Goal: Share content: Distribute website content to other platforms or users

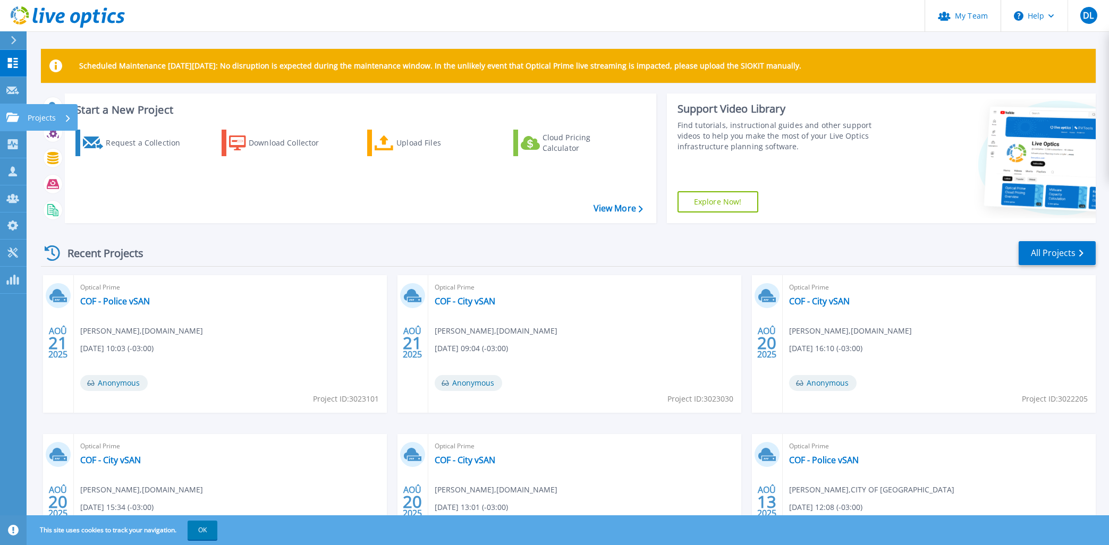
click at [4, 115] on link "Projects Projects" at bounding box center [13, 117] width 27 height 27
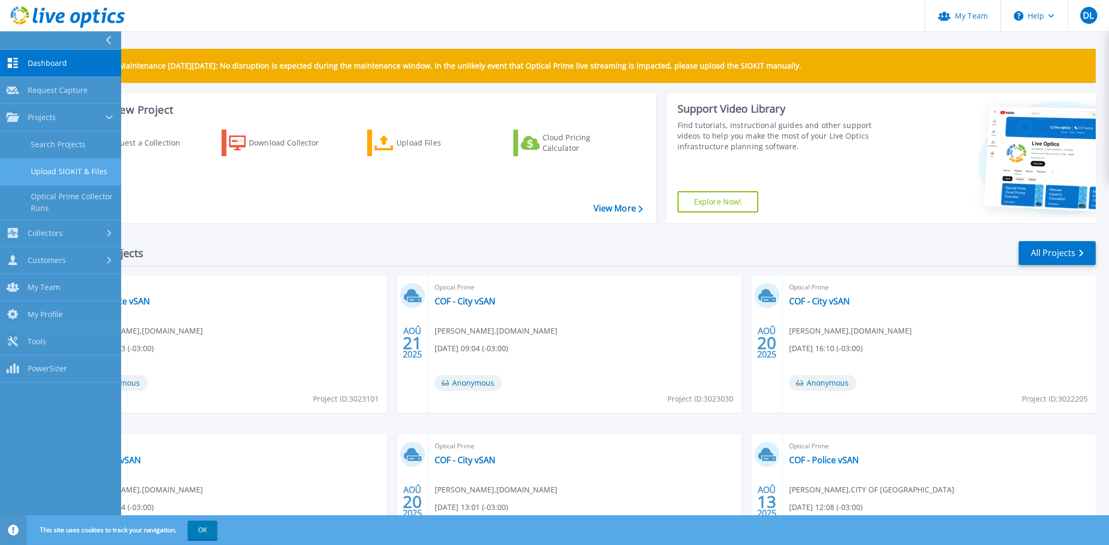
click at [65, 165] on link "Upload SIOKIT & Files" at bounding box center [60, 171] width 121 height 27
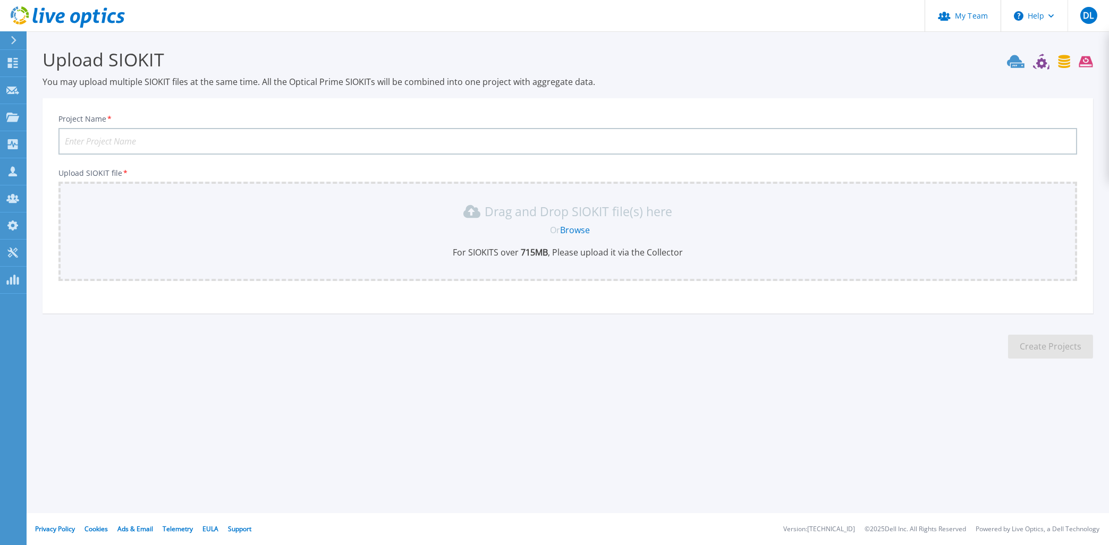
click at [210, 132] on input "Project Name *" at bounding box center [567, 141] width 1019 height 27
type input "CIUSSS EMTL - 15-sep-2025"
click at [572, 230] on link "Browse" at bounding box center [575, 230] width 30 height 12
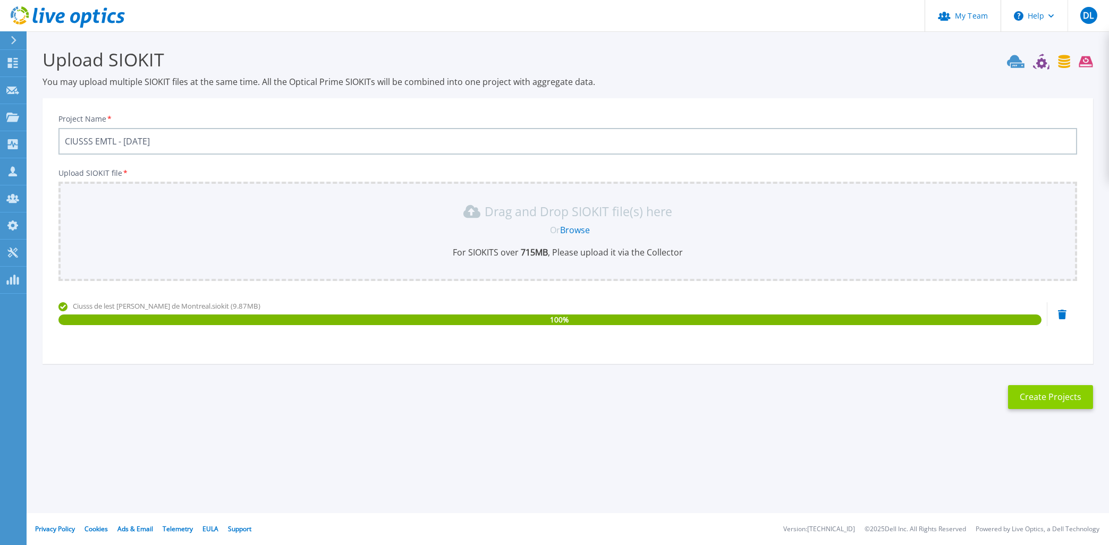
click at [1049, 392] on button "Create Projects" at bounding box center [1050, 397] width 85 height 24
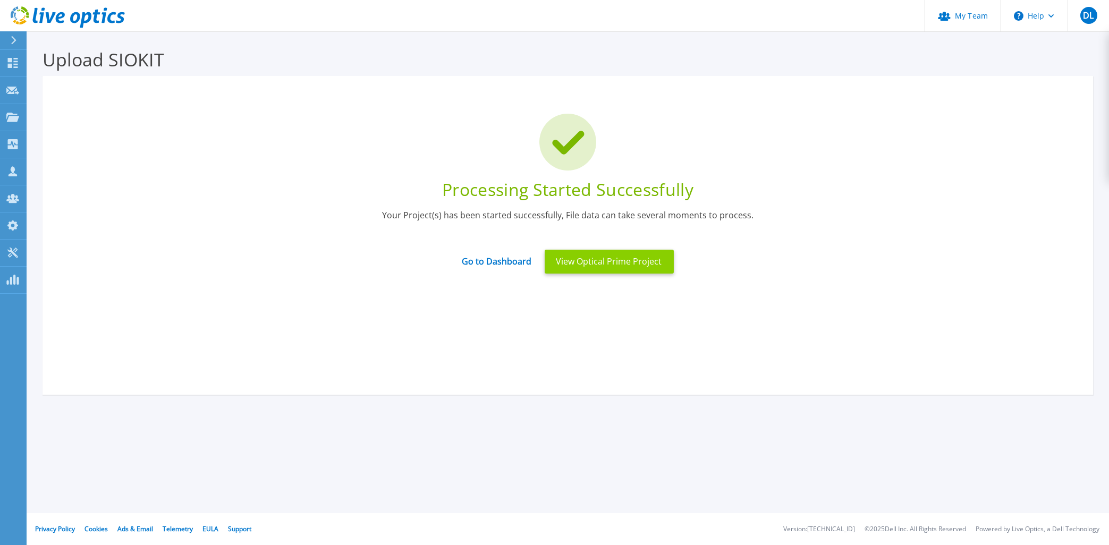
click at [626, 264] on button "View Optical Prime Project" at bounding box center [609, 262] width 129 height 24
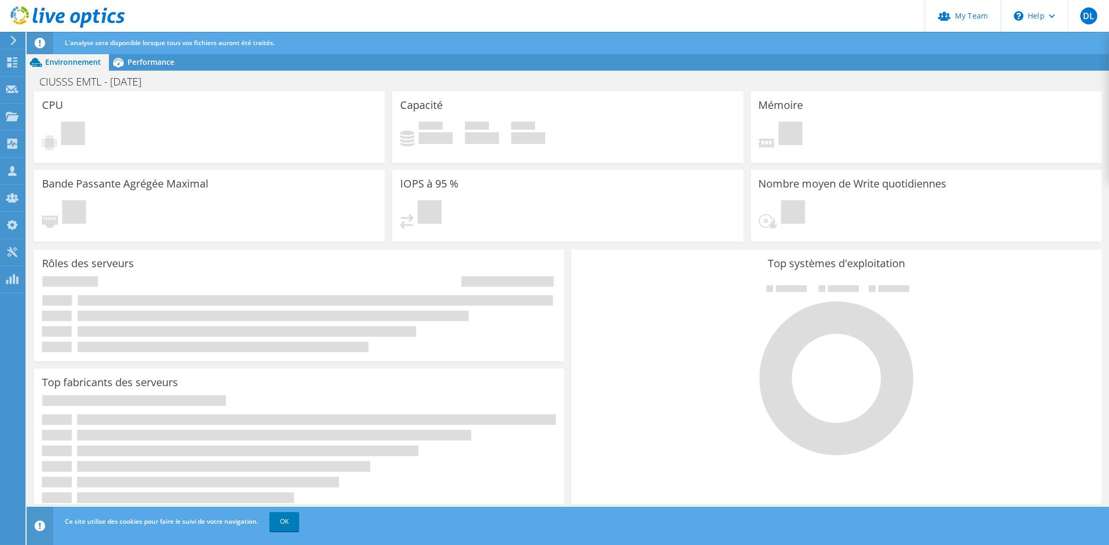
click at [672, 307] on div at bounding box center [836, 369] width 514 height 179
click at [279, 524] on link "OK" at bounding box center [284, 521] width 30 height 19
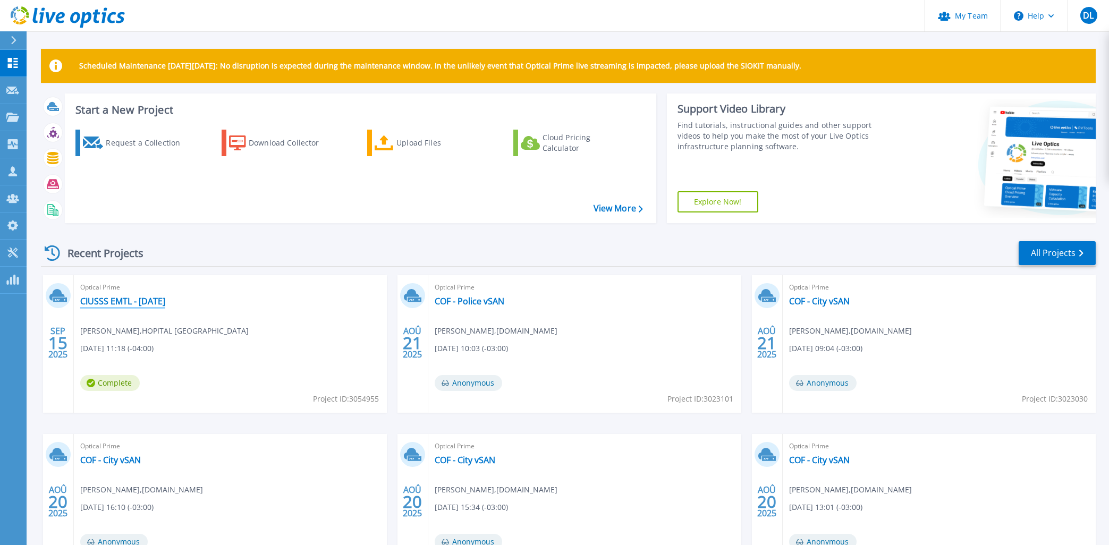
click at [165, 297] on link "CIUSSS EMTL - [DATE]" at bounding box center [122, 301] width 85 height 11
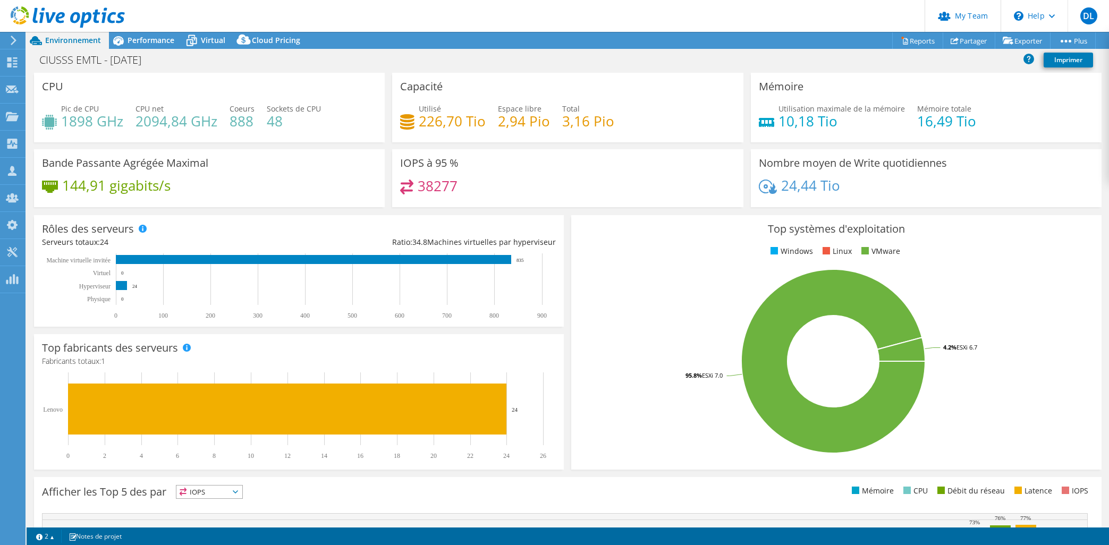
select select "USD"
click at [146, 38] on span "Performance" at bounding box center [151, 40] width 47 height 10
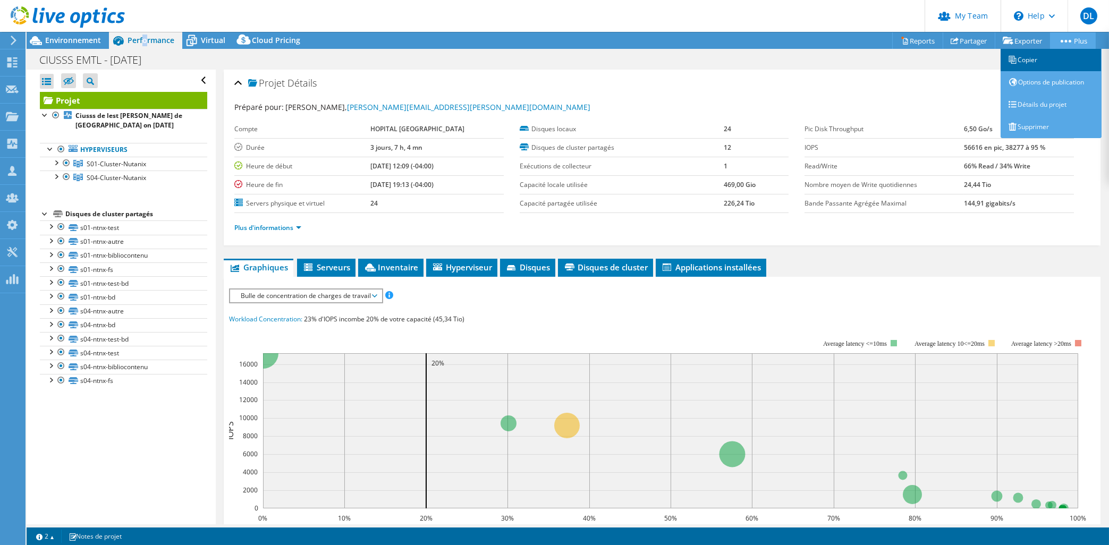
click at [1039, 59] on link "Copier" at bounding box center [1051, 60] width 101 height 22
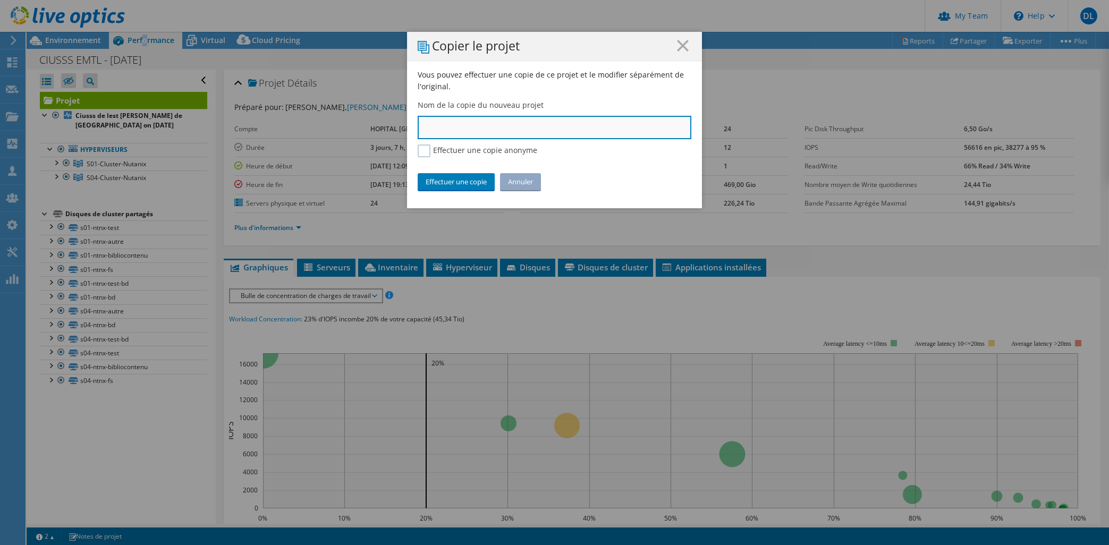
click at [448, 119] on input "text" at bounding box center [555, 127] width 274 height 23
type input "CIUSSS EMTL - 15-sep-2025 - S01"
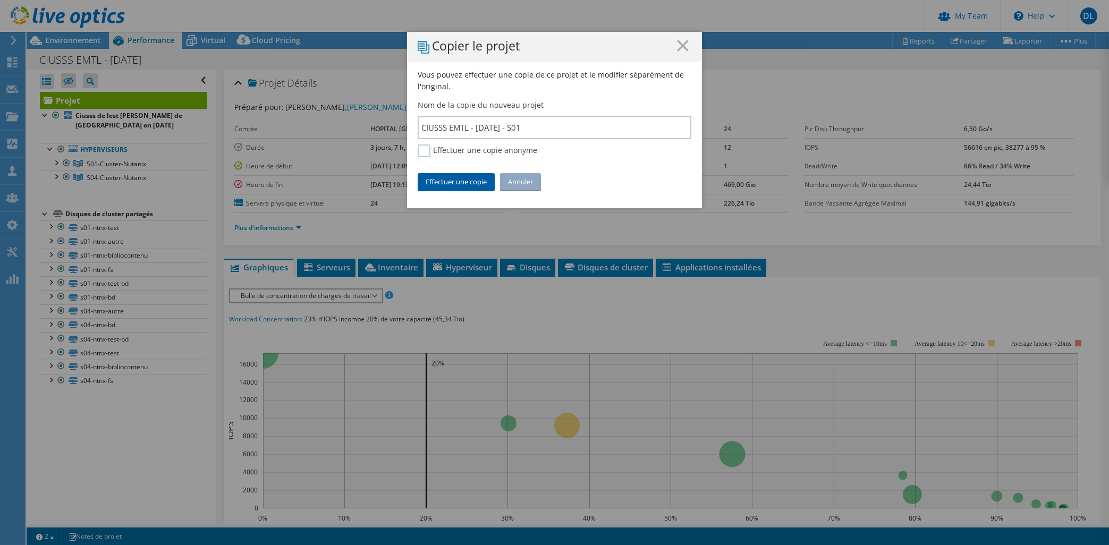
click at [449, 178] on link "Effectuer une copie" at bounding box center [456, 181] width 77 height 17
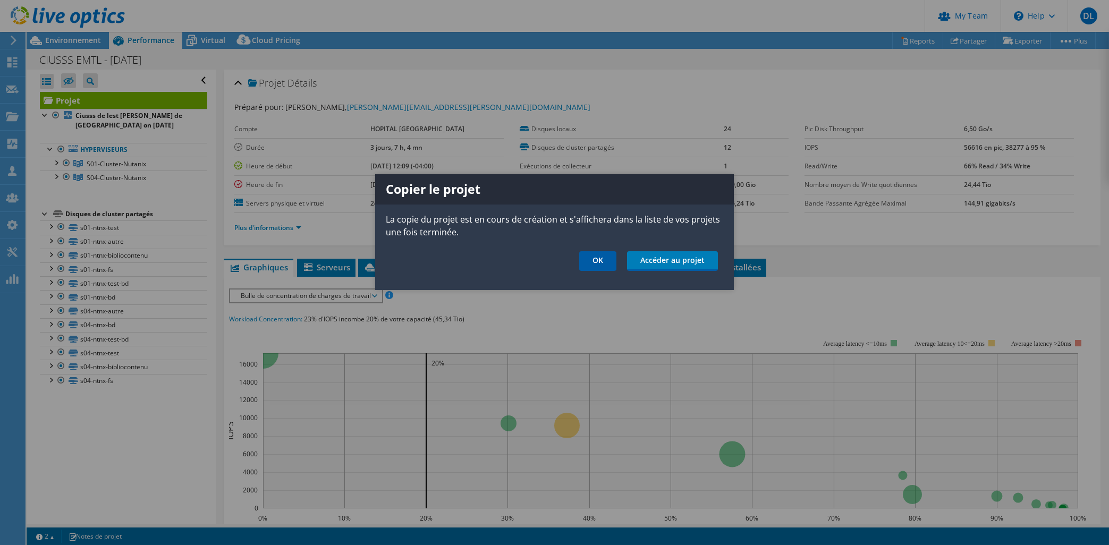
click at [606, 259] on link "OK" at bounding box center [597, 261] width 37 height 20
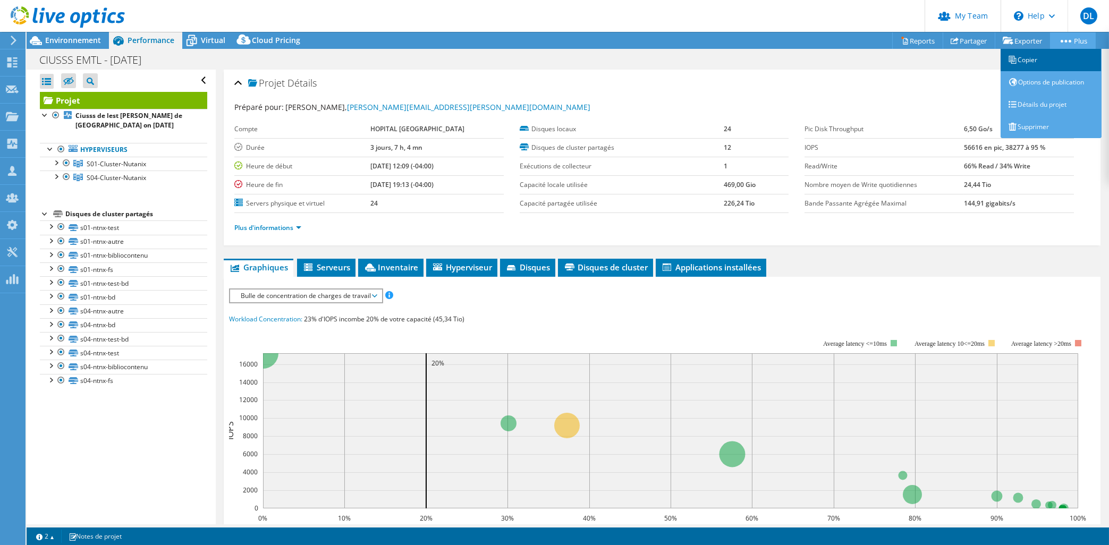
click at [1017, 59] on link "Copier" at bounding box center [1051, 60] width 101 height 22
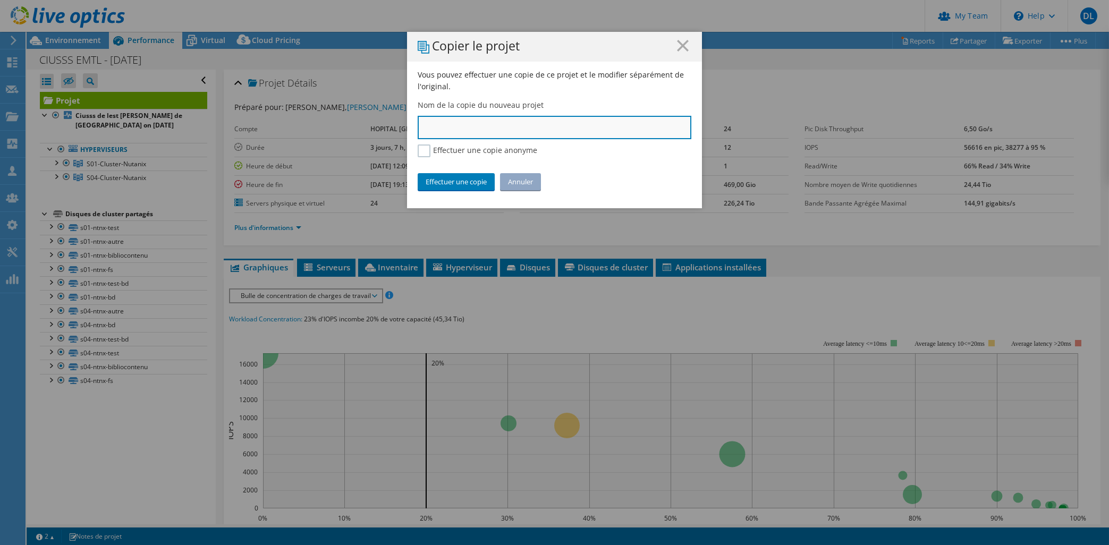
click at [472, 132] on input "text" at bounding box center [555, 127] width 274 height 23
type input "CIUSSS EMTL - [DATE] S04"
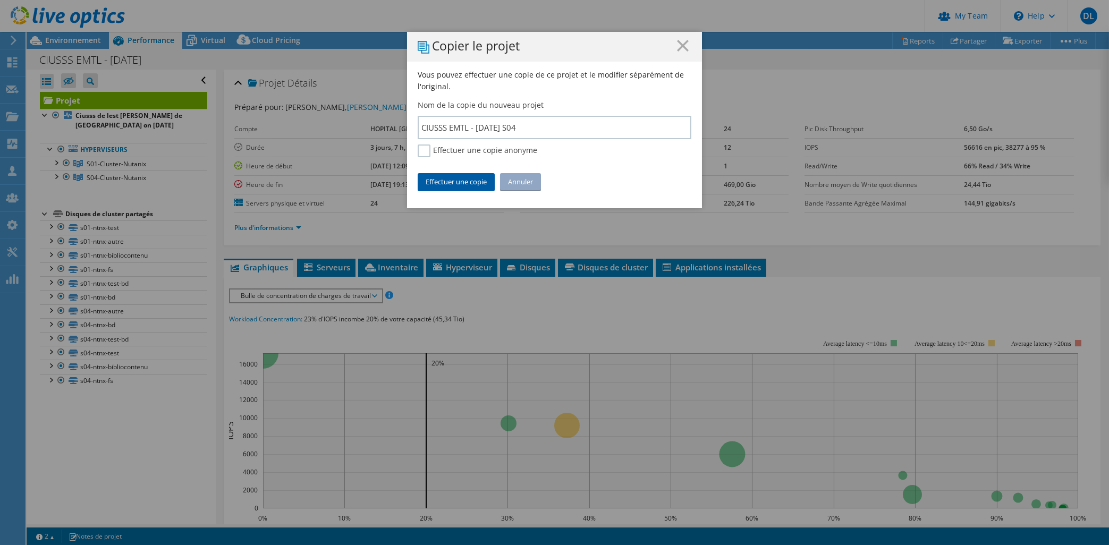
click at [456, 180] on link "Effectuer une copie" at bounding box center [456, 181] width 77 height 17
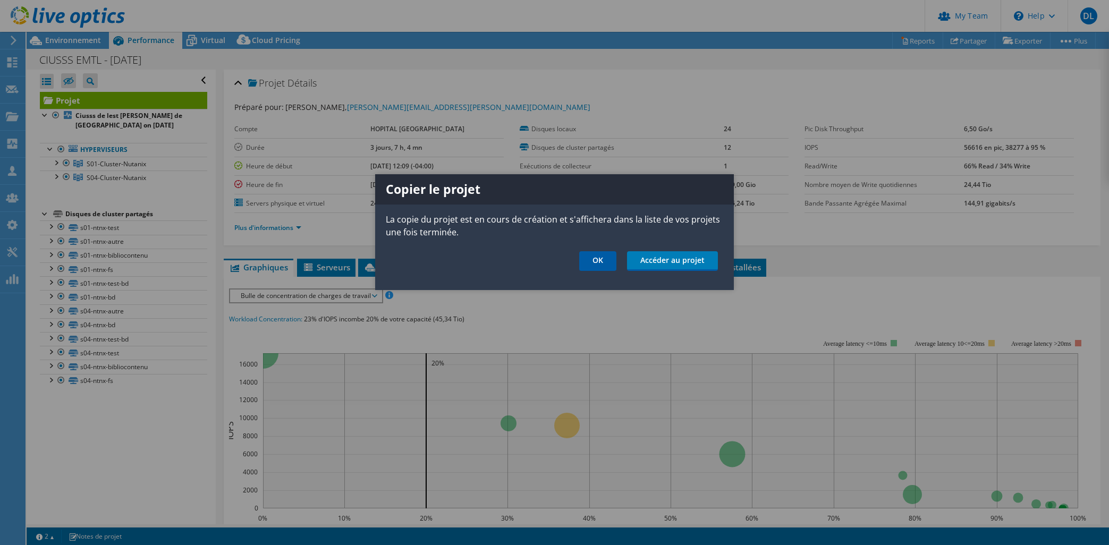
click at [599, 259] on link "OK" at bounding box center [597, 261] width 37 height 20
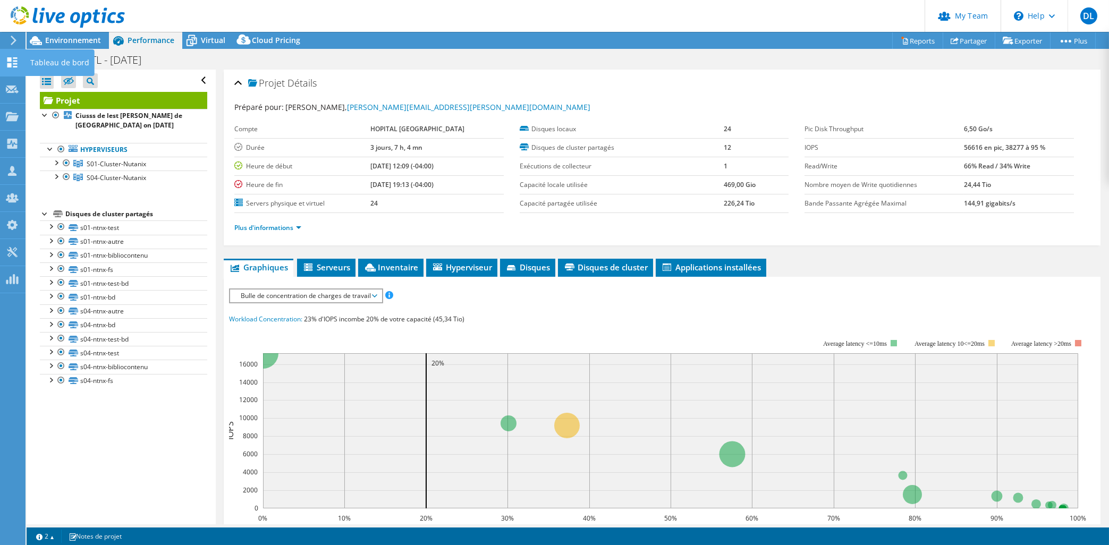
click at [16, 62] on icon at bounding box center [12, 62] width 13 height 10
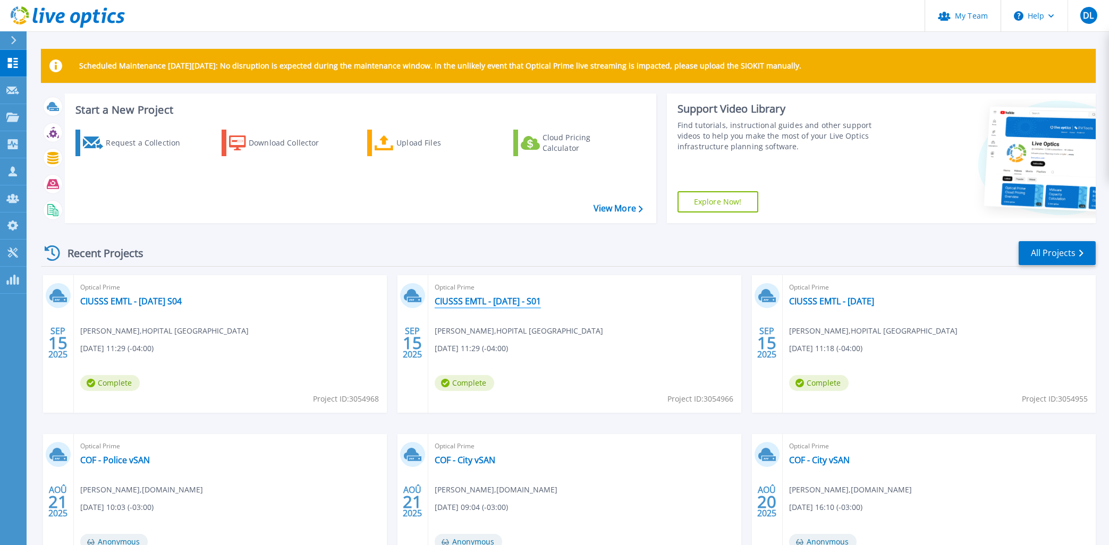
click at [493, 304] on link "CIUSSS EMTL - [DATE] - S01" at bounding box center [488, 301] width 106 height 11
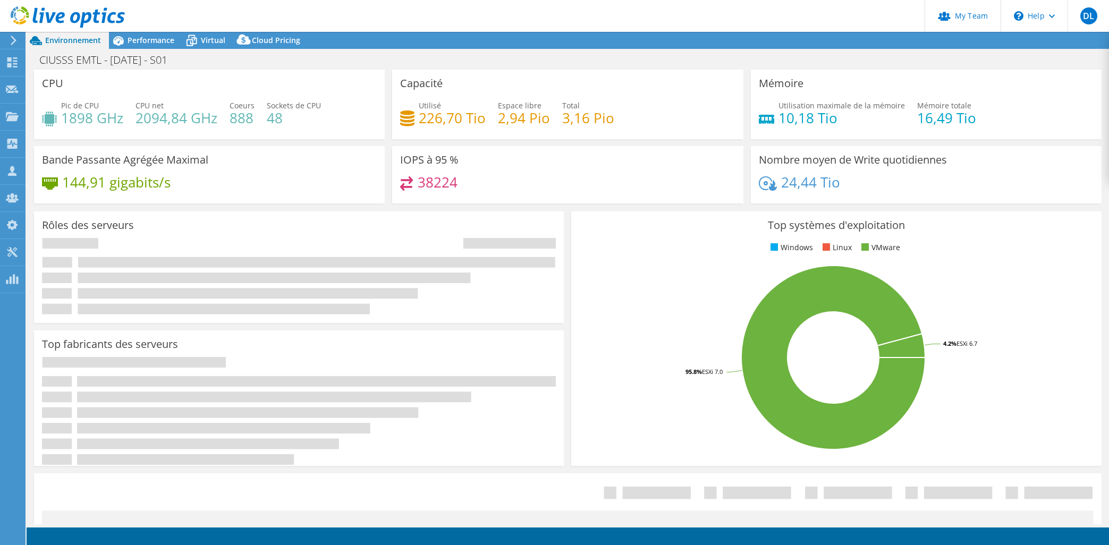
select select "USD"
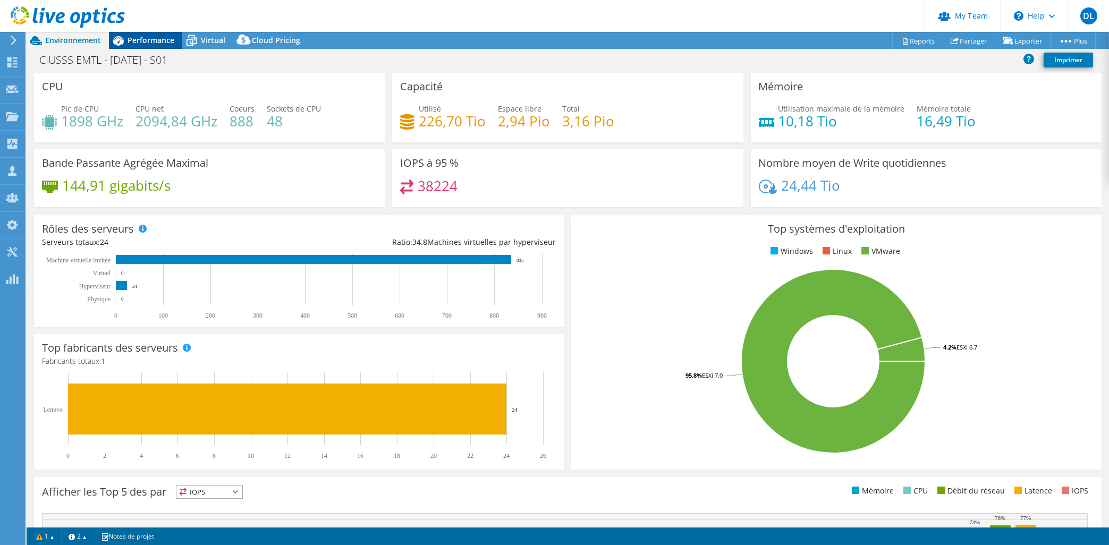
click at [136, 40] on span "Performance" at bounding box center [151, 40] width 47 height 10
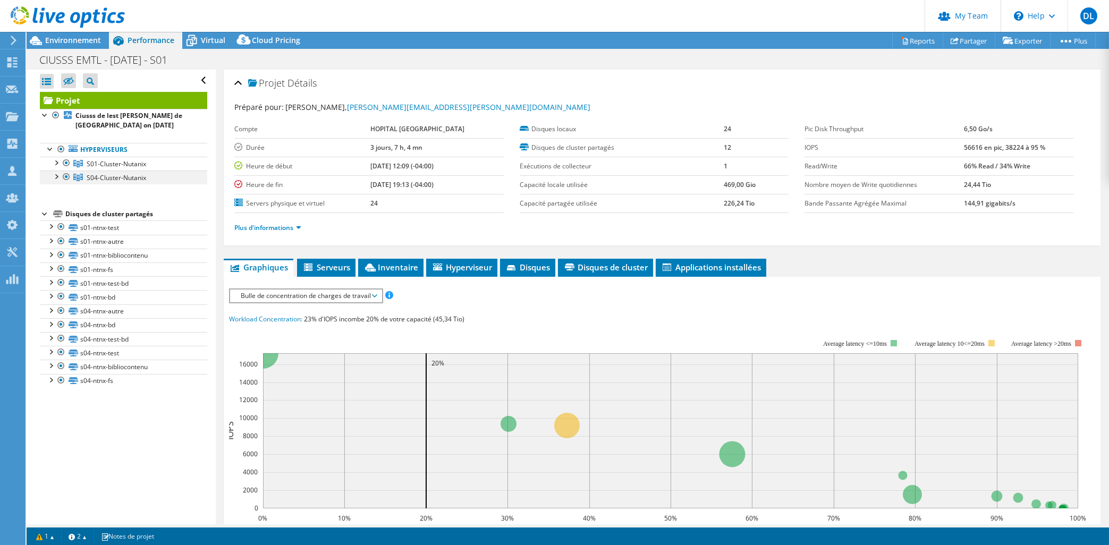
click at [70, 178] on div at bounding box center [66, 177] width 11 height 13
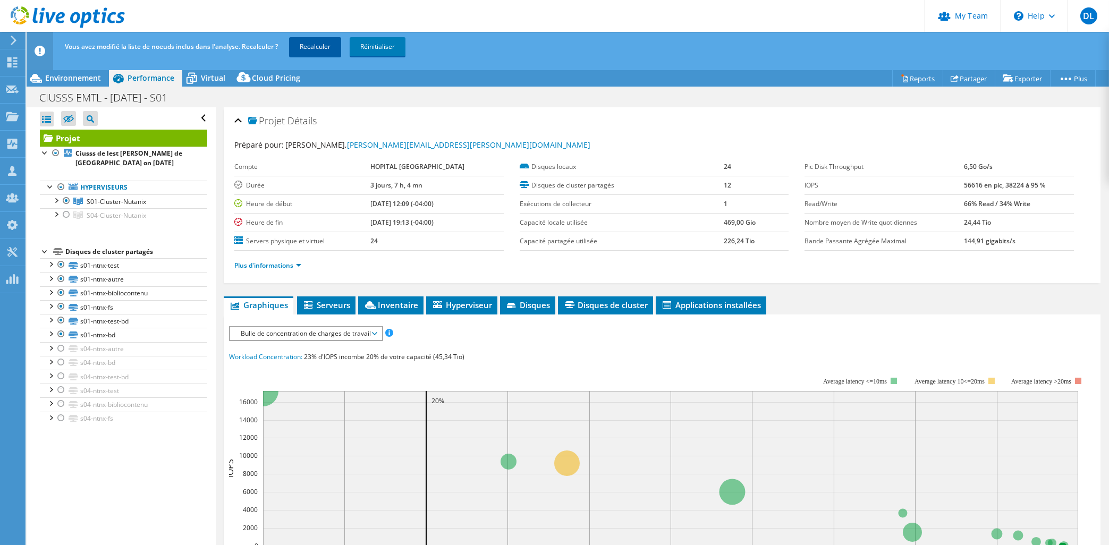
click at [320, 47] on link "Recalculer" at bounding box center [315, 46] width 52 height 19
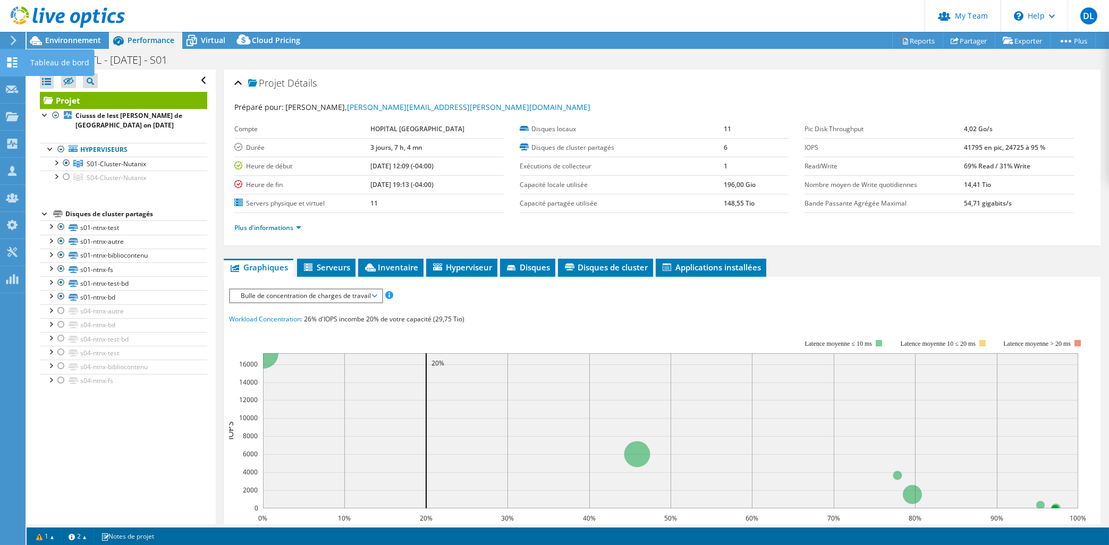
click at [15, 61] on use at bounding box center [12, 62] width 10 height 10
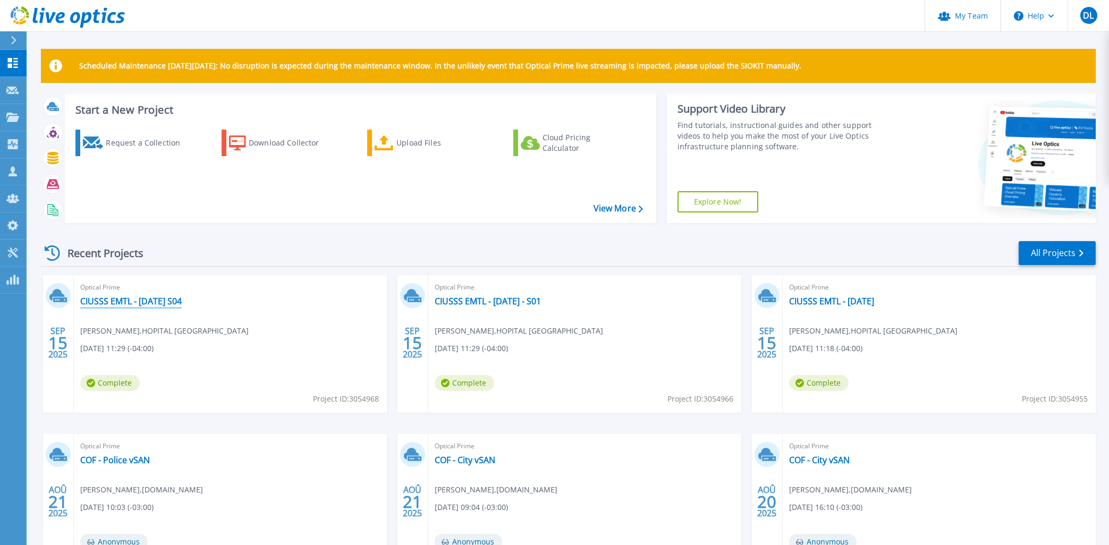
click at [162, 300] on link "CIUSSS EMTL - [DATE] S04" at bounding box center [131, 301] width 102 height 11
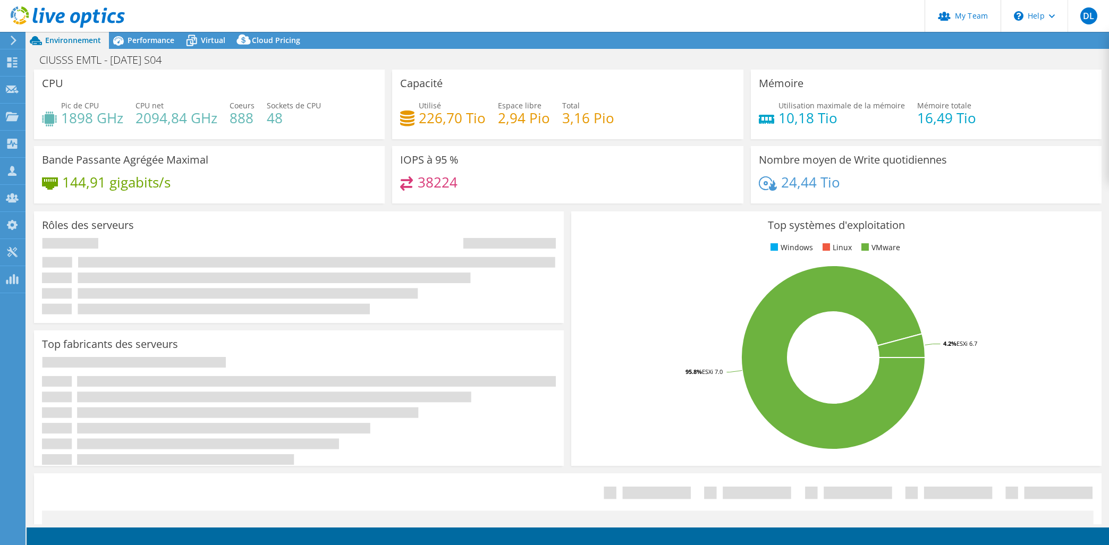
select select "USD"
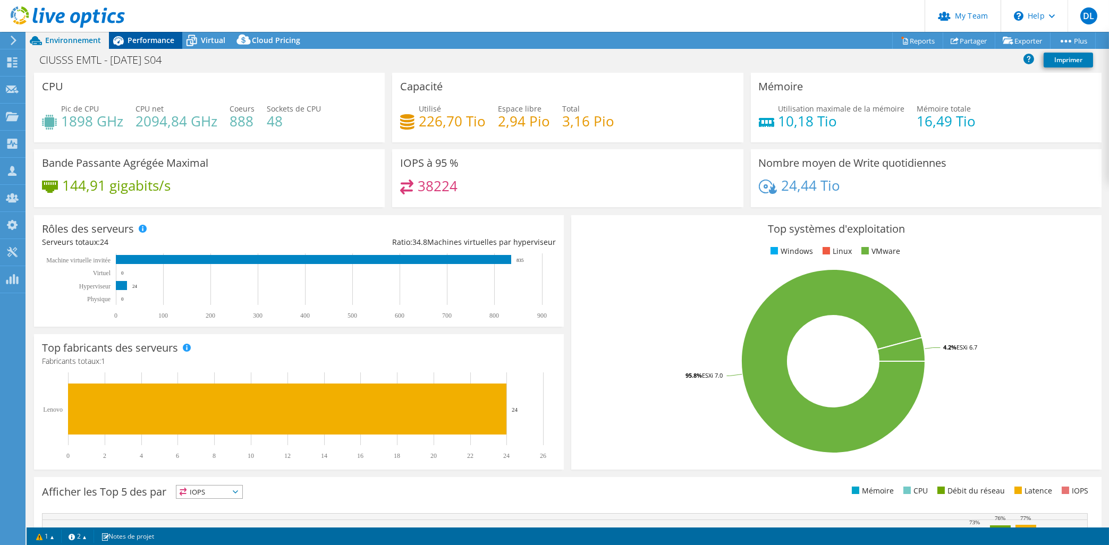
click at [148, 35] on div "Performance" at bounding box center [145, 40] width 73 height 17
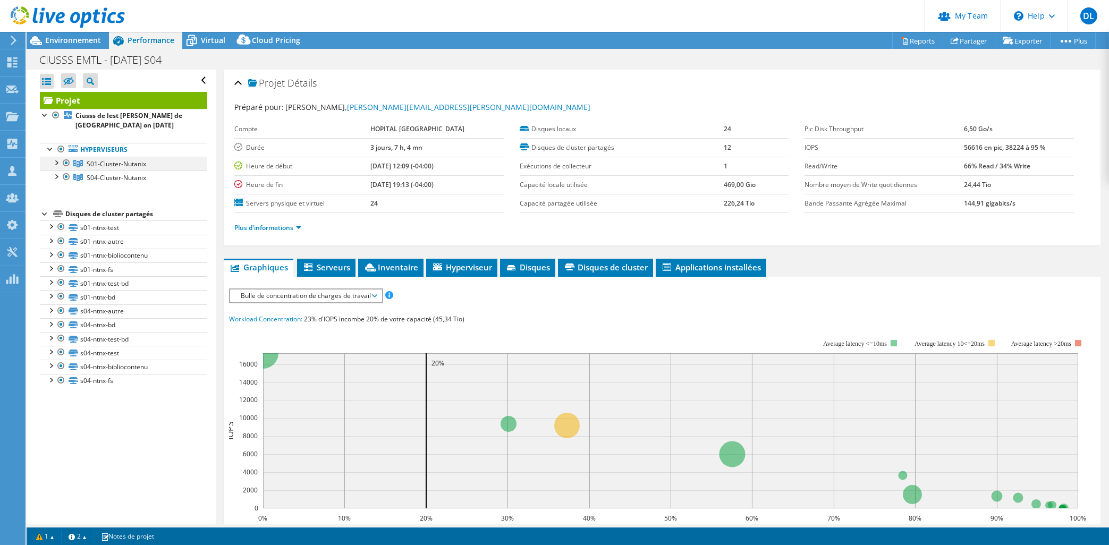
click at [68, 161] on div at bounding box center [66, 163] width 11 height 13
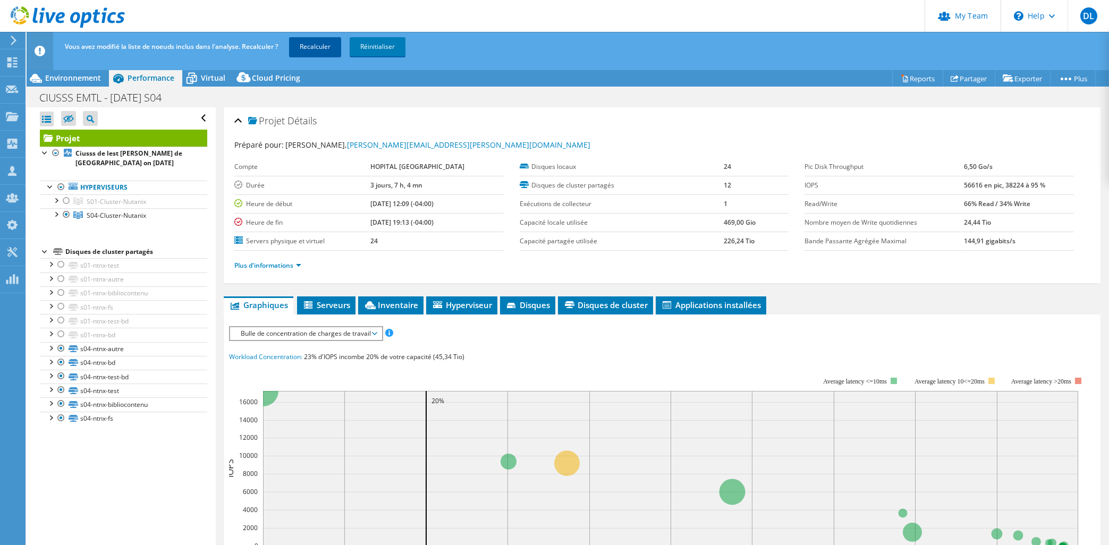
drag, startPoint x: 314, startPoint y: 36, endPoint x: 314, endPoint y: 43, distance: 6.4
click at [314, 37] on div "Vous avez modifié la liste de noeuds inclus dans l'analyse. Recalculer ? Recalc…" at bounding box center [587, 47] width 1051 height 30
click at [314, 43] on link "Recalculer" at bounding box center [315, 46] width 52 height 19
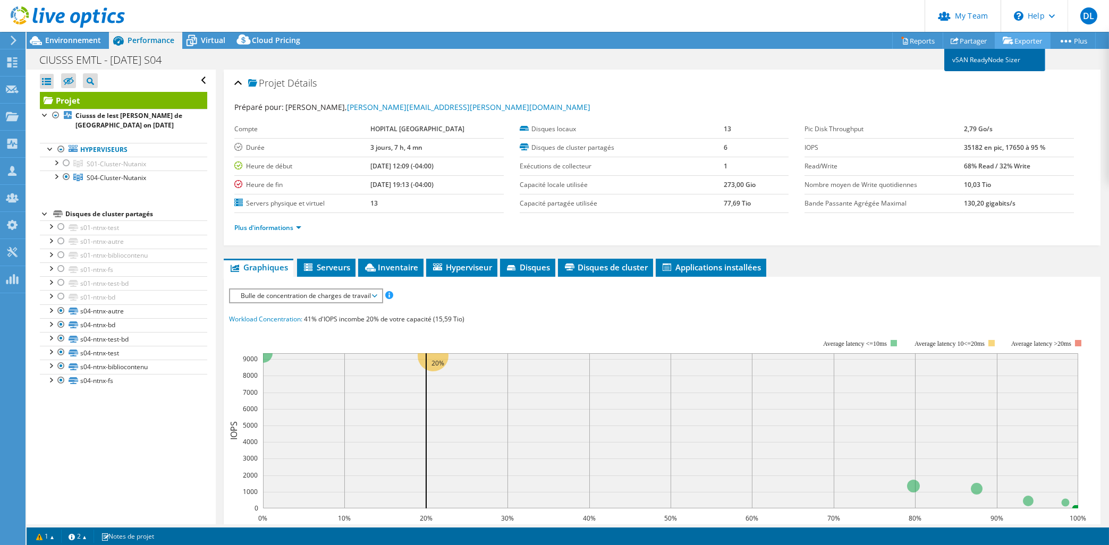
click at [998, 59] on link "vSAN ReadyNode Sizer" at bounding box center [994, 60] width 101 height 22
click at [335, 267] on span "Serveurs" at bounding box center [326, 267] width 48 height 11
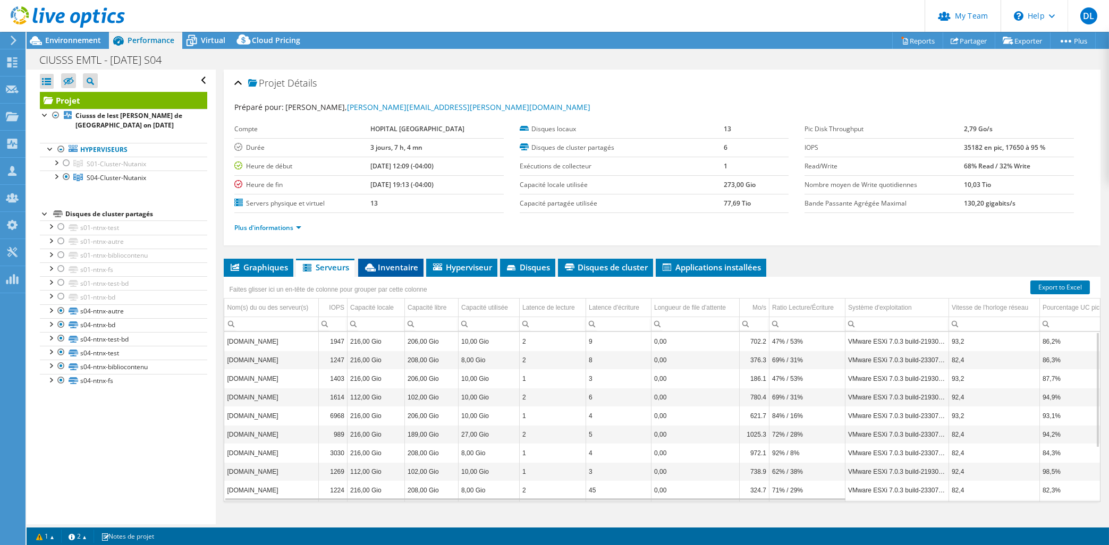
click at [387, 262] on span "Inventaire" at bounding box center [391, 267] width 55 height 11
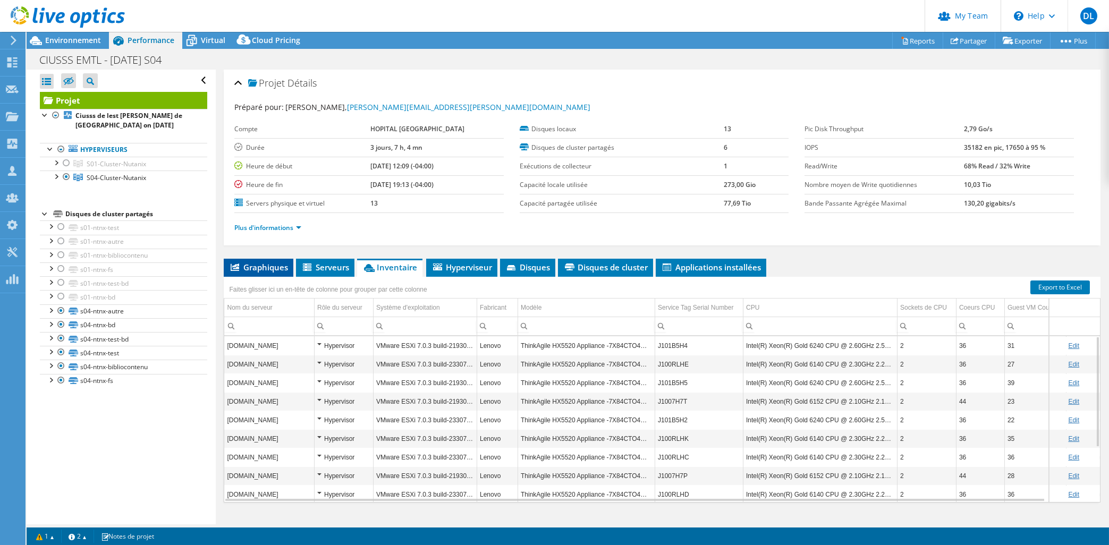
click at [264, 259] on li "Graphiques" at bounding box center [259, 268] width 70 height 18
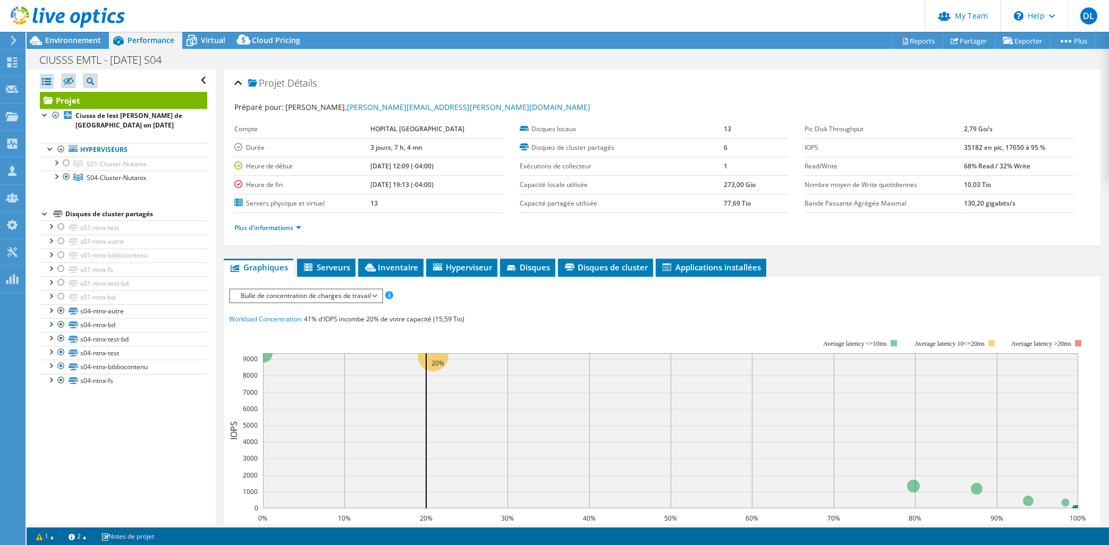
click at [301, 299] on span "Bulle de concentration de charges de travail" at bounding box center [305, 296] width 141 height 13
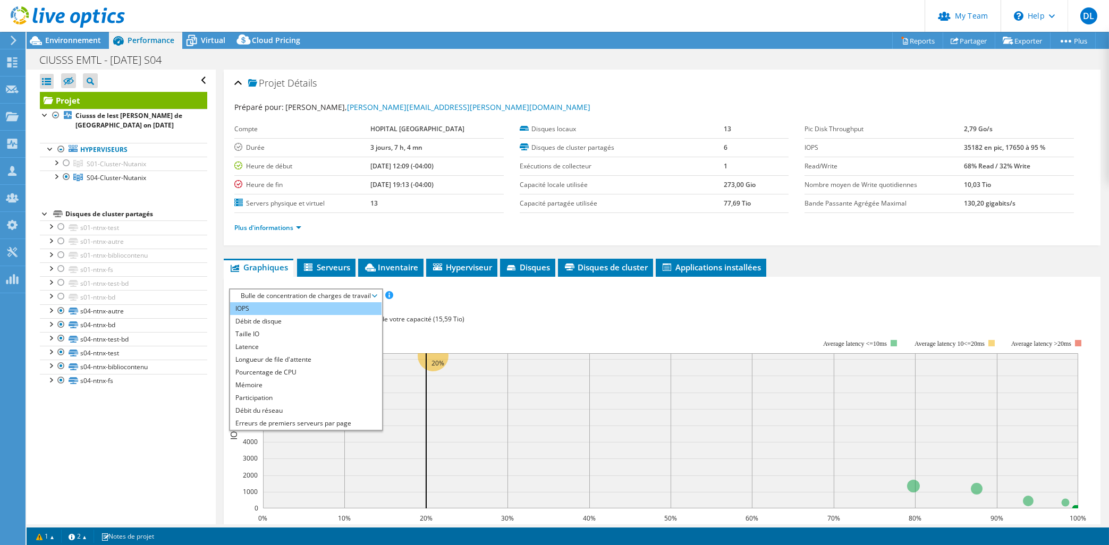
click at [280, 308] on li "IOPS" at bounding box center [305, 308] width 151 height 13
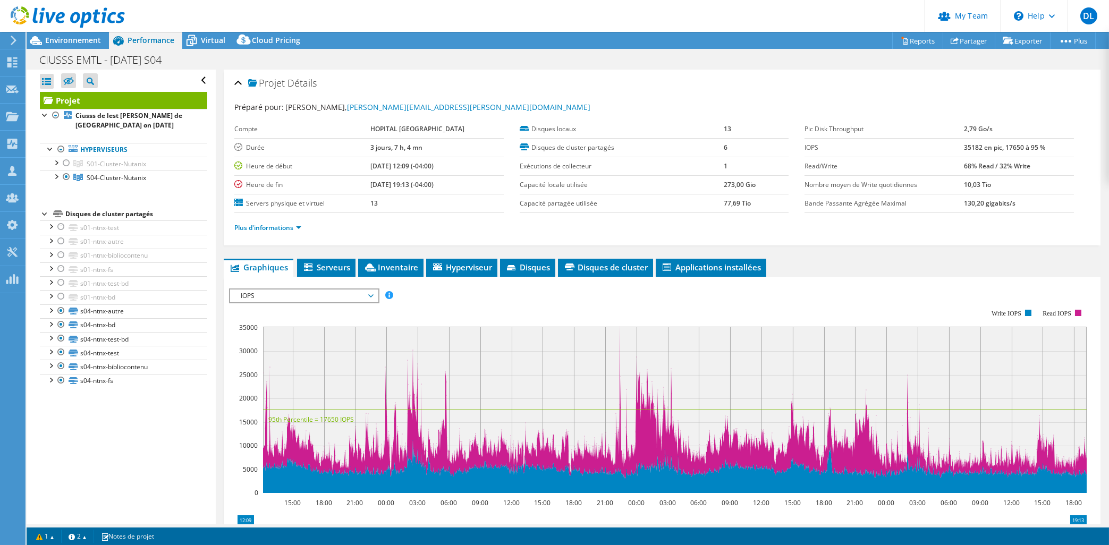
click at [326, 296] on span "IOPS" at bounding box center [303, 296] width 137 height 13
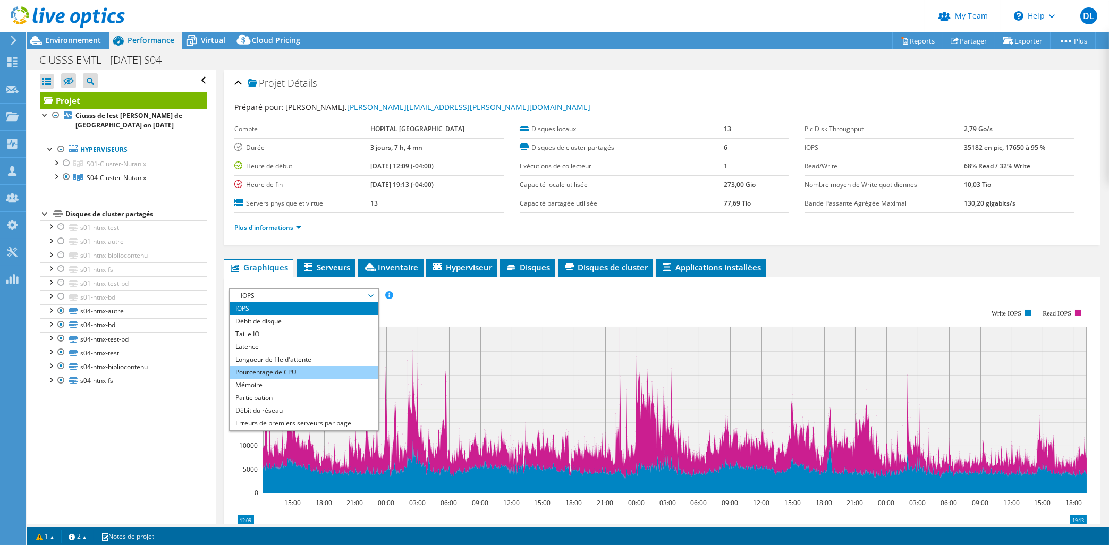
click at [285, 370] on li "Pourcentage de CPU" at bounding box center [303, 372] width 147 height 13
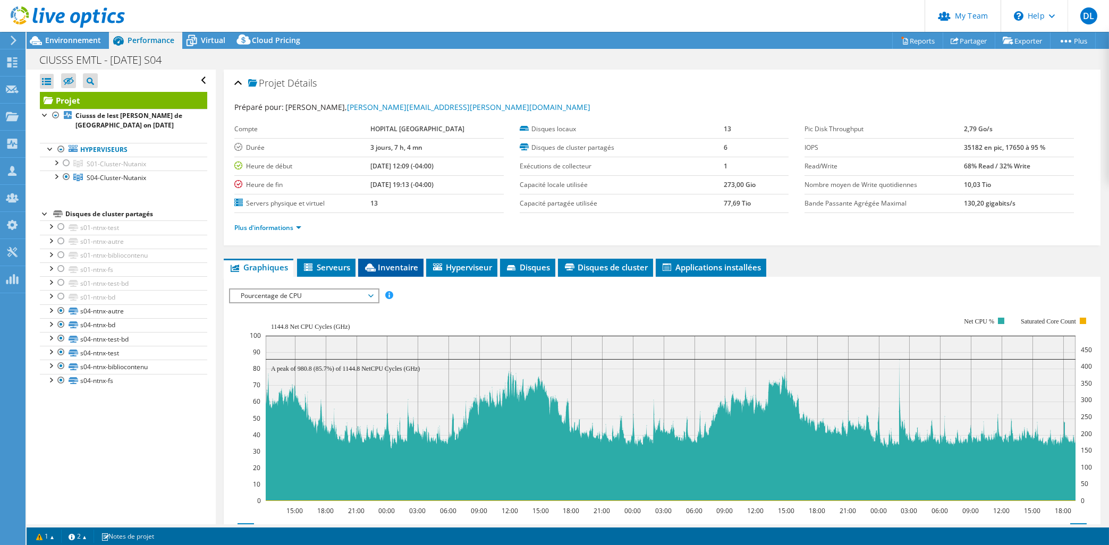
click at [398, 261] on li "Inventaire" at bounding box center [390, 268] width 65 height 18
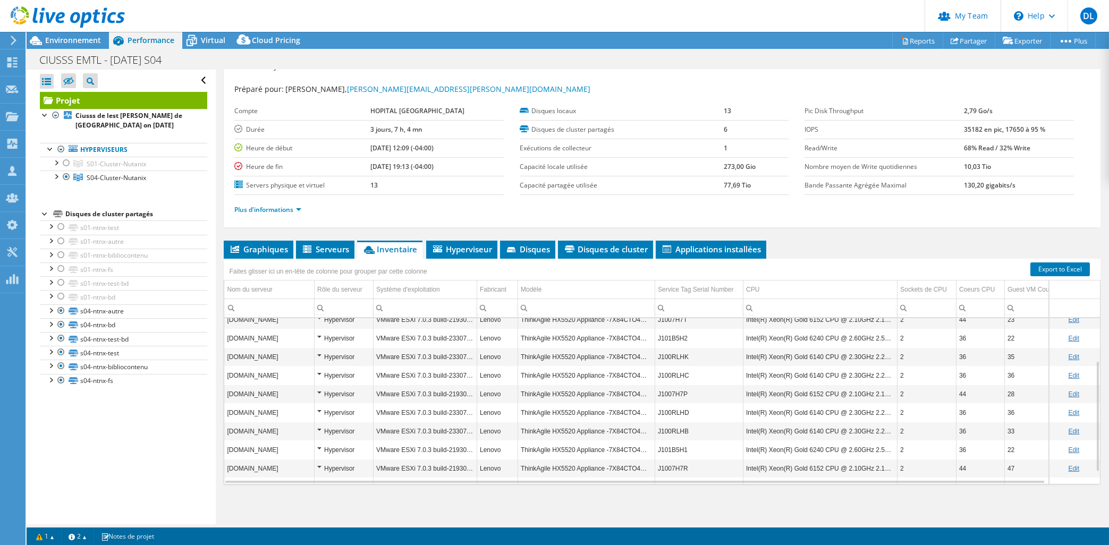
scroll to position [82, 0]
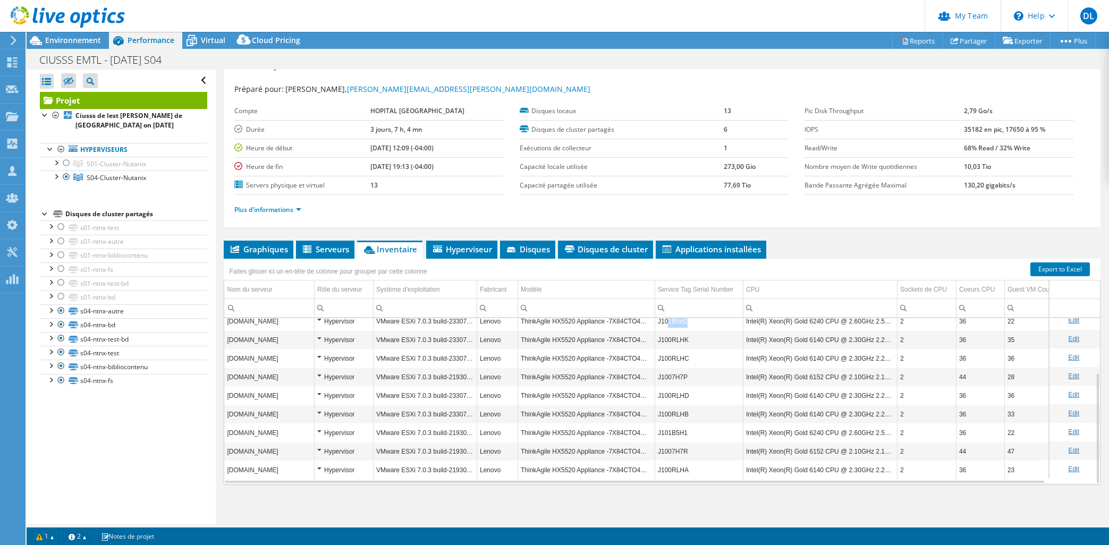
drag, startPoint x: 689, startPoint y: 322, endPoint x: 667, endPoint y: 320, distance: 21.9
click at [667, 320] on td "J101B5H2" at bounding box center [699, 321] width 88 height 19
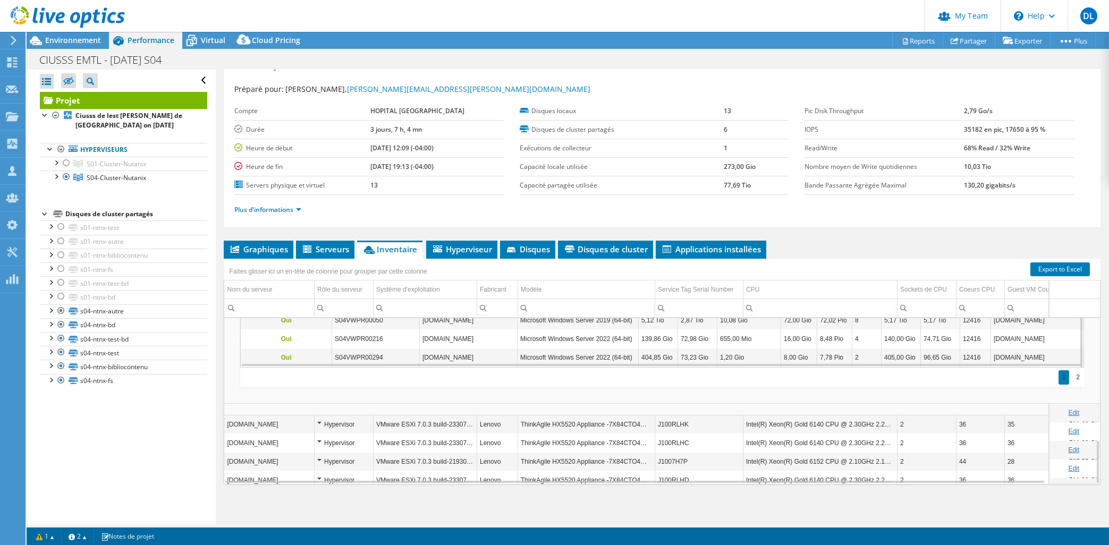
scroll to position [468, 0]
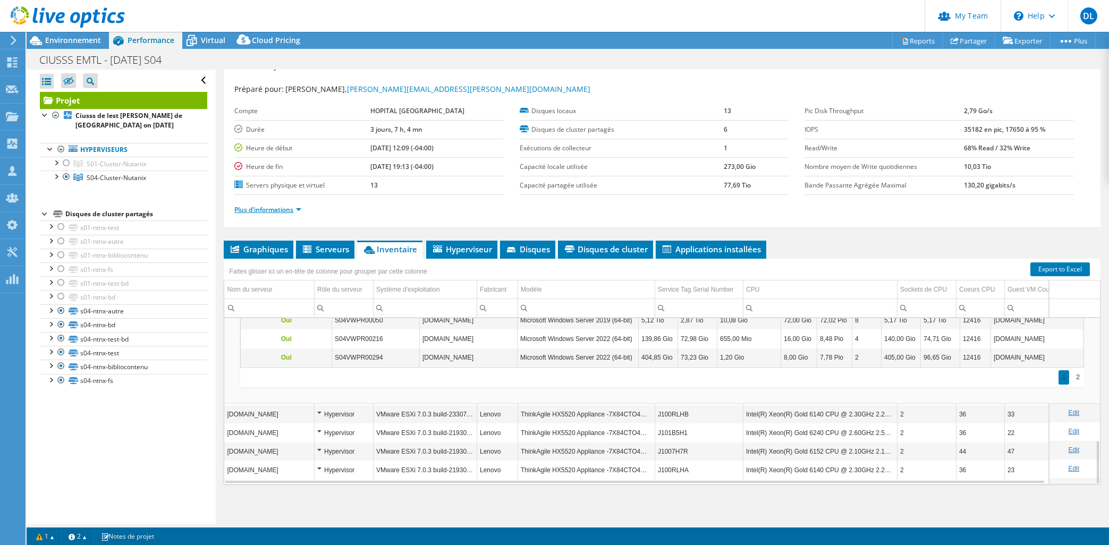
click at [297, 212] on link "Plus d'informations" at bounding box center [267, 209] width 67 height 9
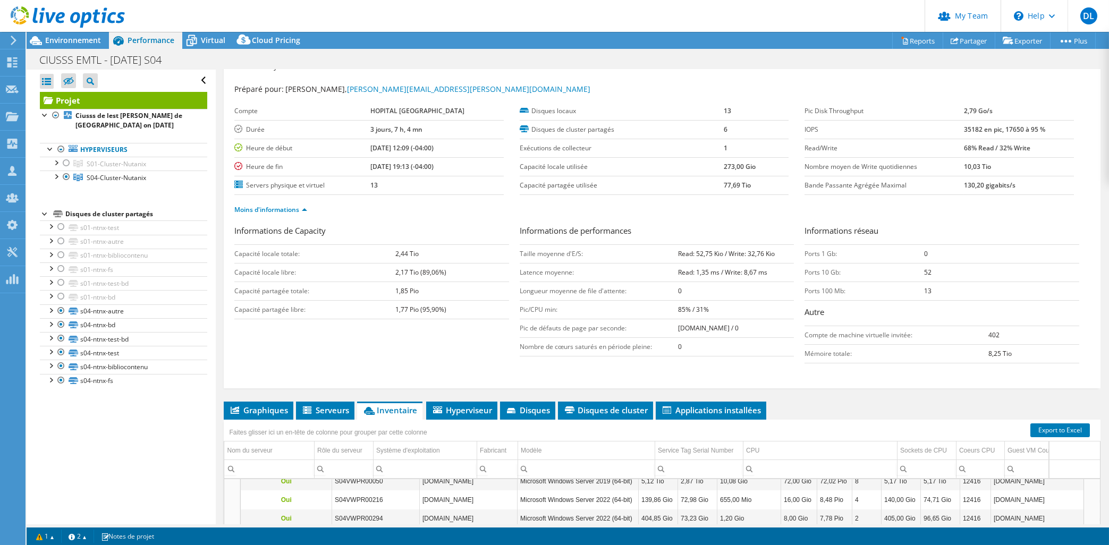
click at [197, 39] on icon at bounding box center [191, 40] width 19 height 19
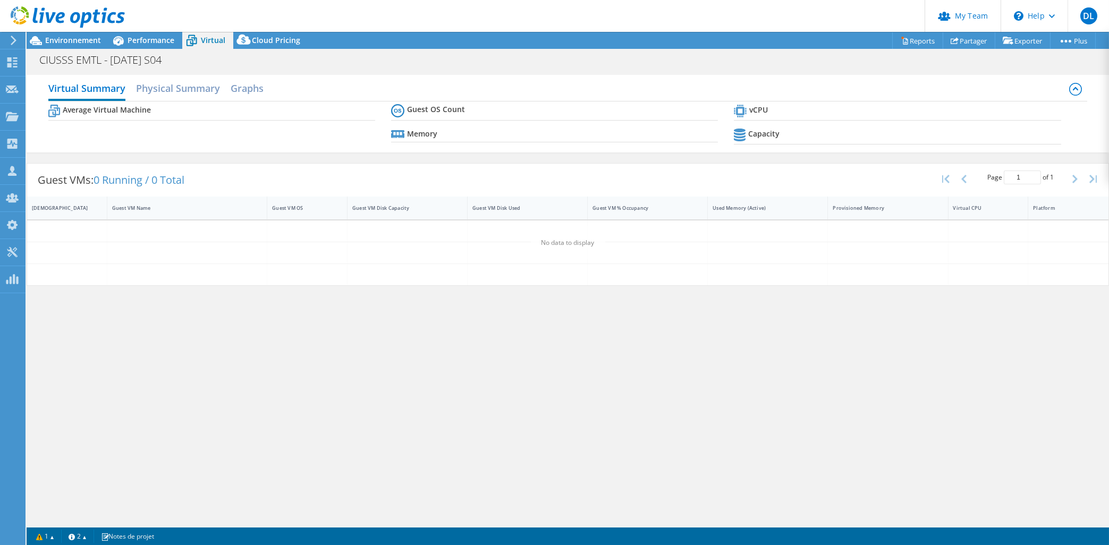
scroll to position [18, 0]
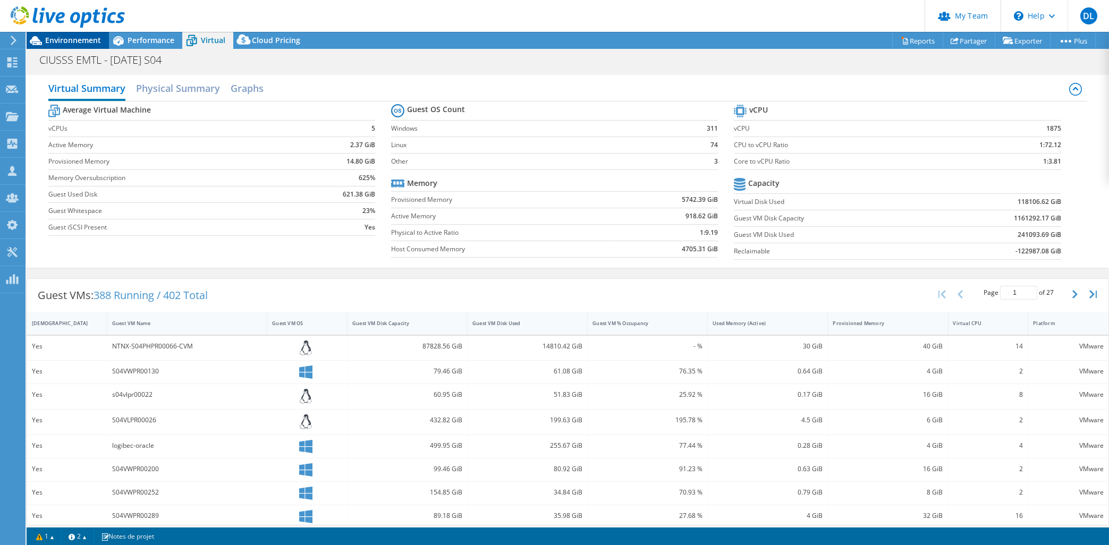
click at [67, 41] on span "Environnement" at bounding box center [73, 40] width 56 height 10
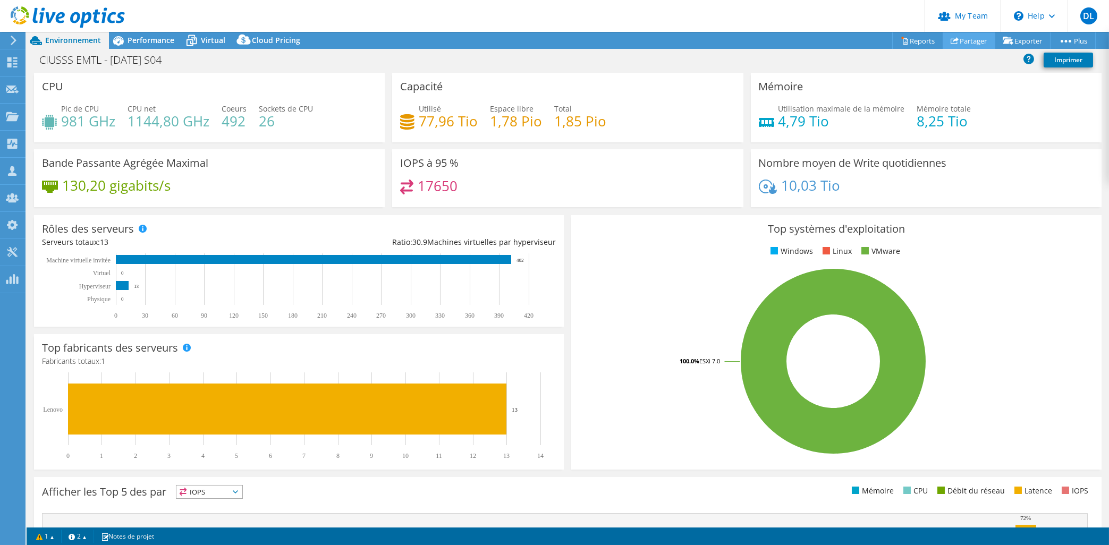
click at [967, 41] on link "Partager" at bounding box center [969, 40] width 53 height 16
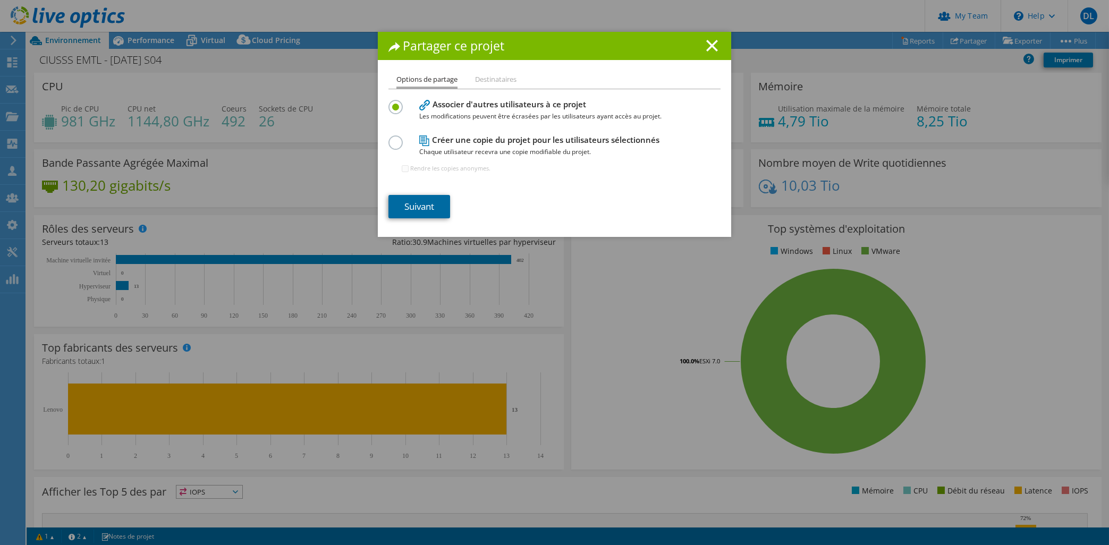
click at [427, 207] on link "Suivant" at bounding box center [420, 206] width 62 height 23
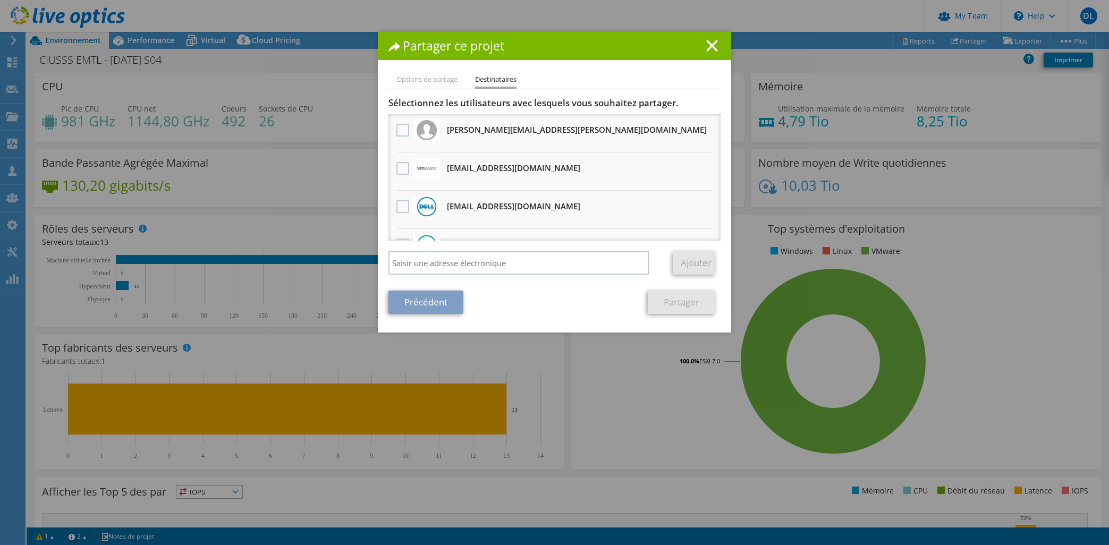
click at [470, 196] on div "vxrail_papi_client@liveoptics.com Recevra une copie anonyme" at bounding box center [513, 205] width 133 height 19
click at [469, 204] on h3 "vxrail_papi_client@liveoptics.com Recevra une copie anonyme" at bounding box center [513, 206] width 133 height 17
click at [402, 200] on label at bounding box center [404, 206] width 15 height 13
click at [0, 0] on input "checkbox" at bounding box center [0, 0] width 0 height 0
click at [692, 305] on link "Partager" at bounding box center [682, 302] width 68 height 23
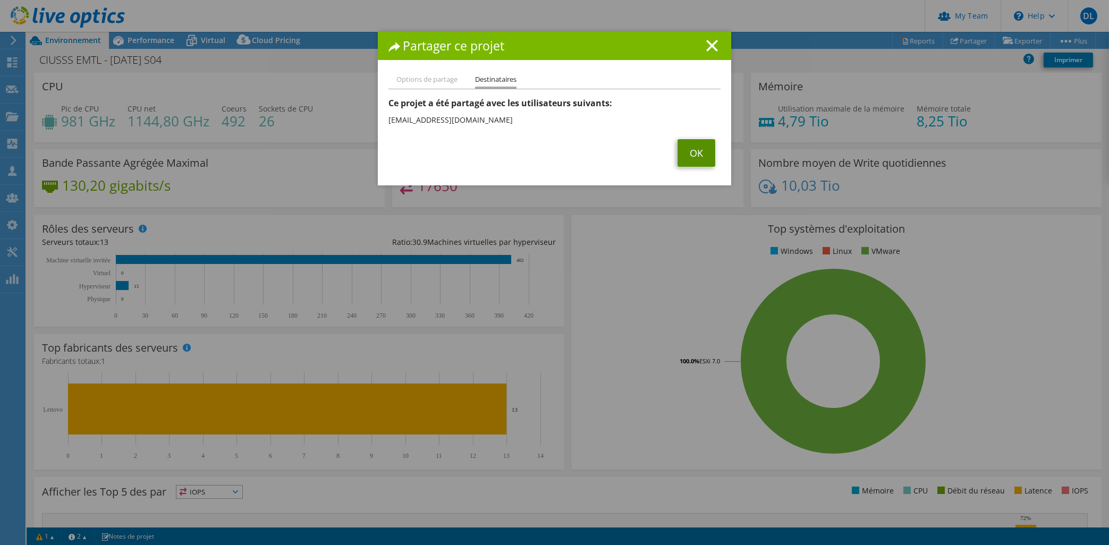
click at [697, 157] on link "OK" at bounding box center [697, 153] width 38 height 28
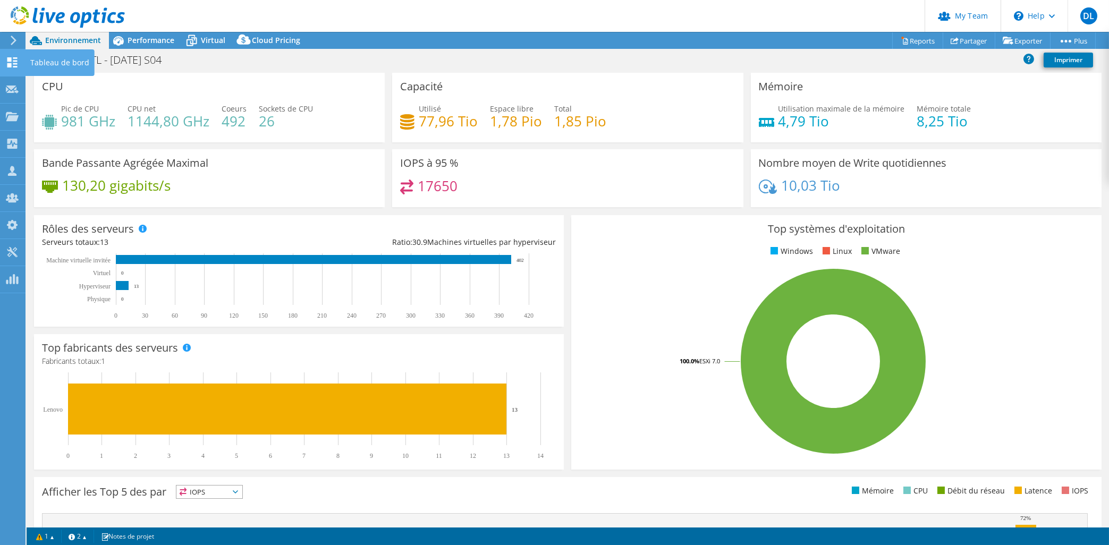
click at [17, 60] on icon at bounding box center [12, 62] width 13 height 10
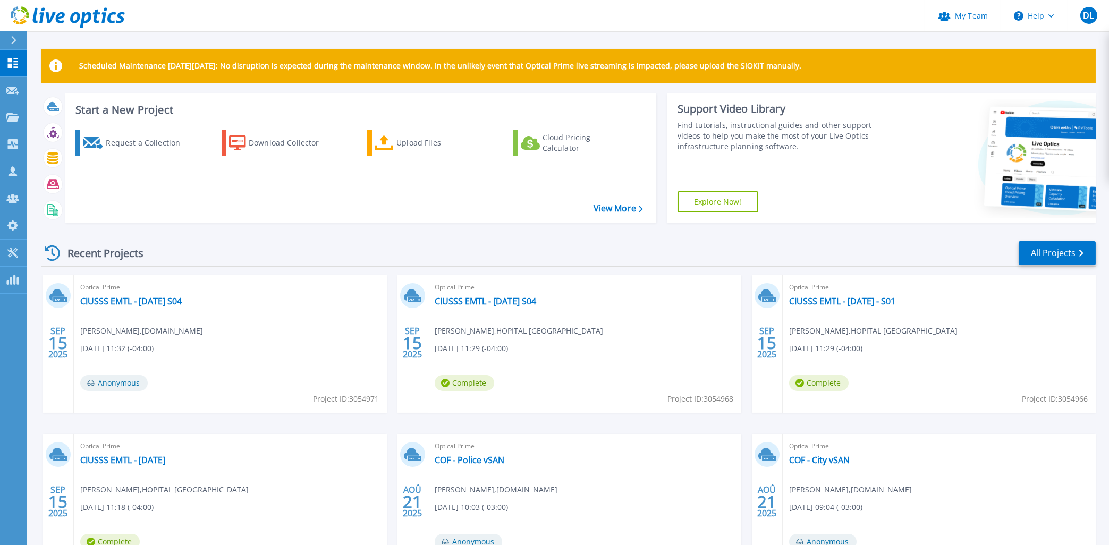
click at [362, 400] on span "Project ID: 3054971" at bounding box center [346, 399] width 66 height 12
copy span "3054971"
click at [171, 303] on link "CIUSSS EMTL - [DATE] S04" at bounding box center [131, 301] width 102 height 11
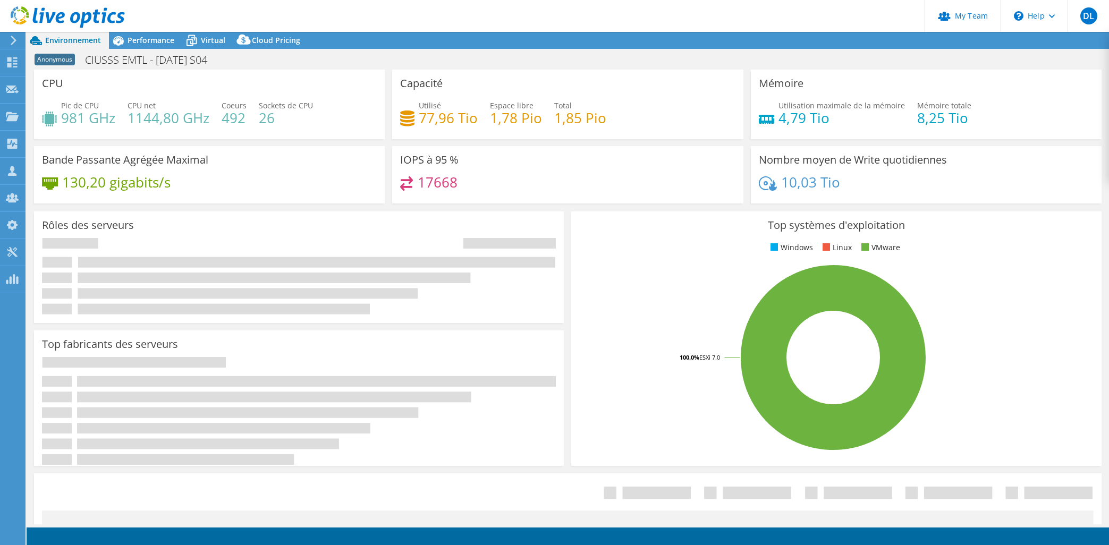
select select "USD"
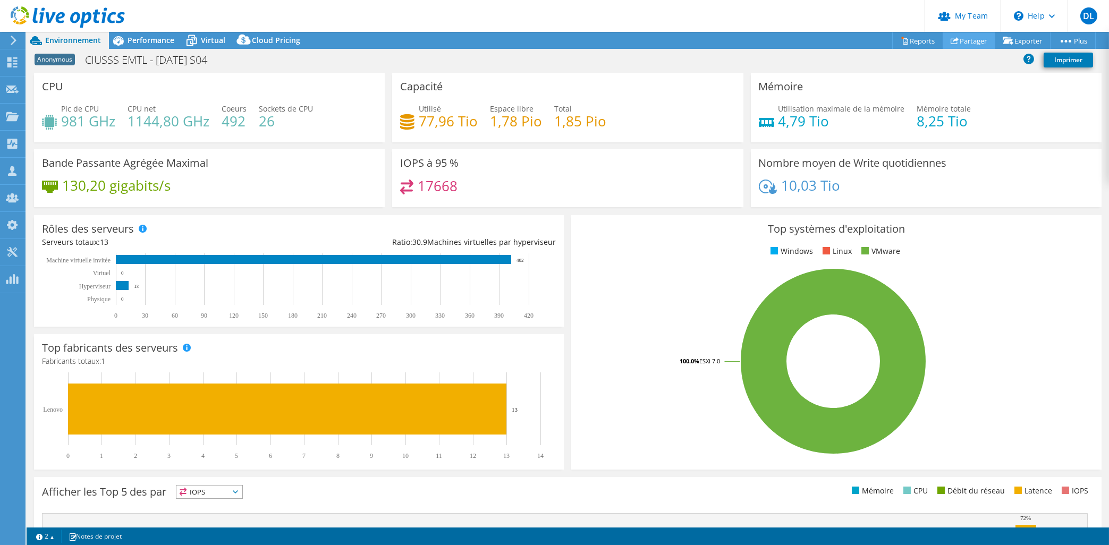
click at [972, 40] on link "Partager" at bounding box center [969, 40] width 53 height 16
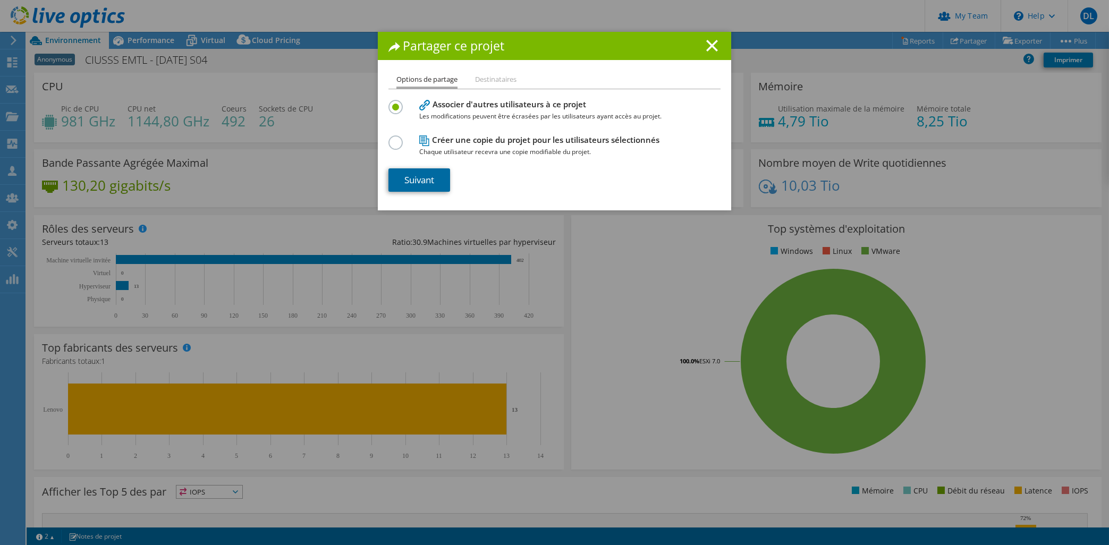
click at [444, 182] on link "Suivant" at bounding box center [420, 179] width 62 height 23
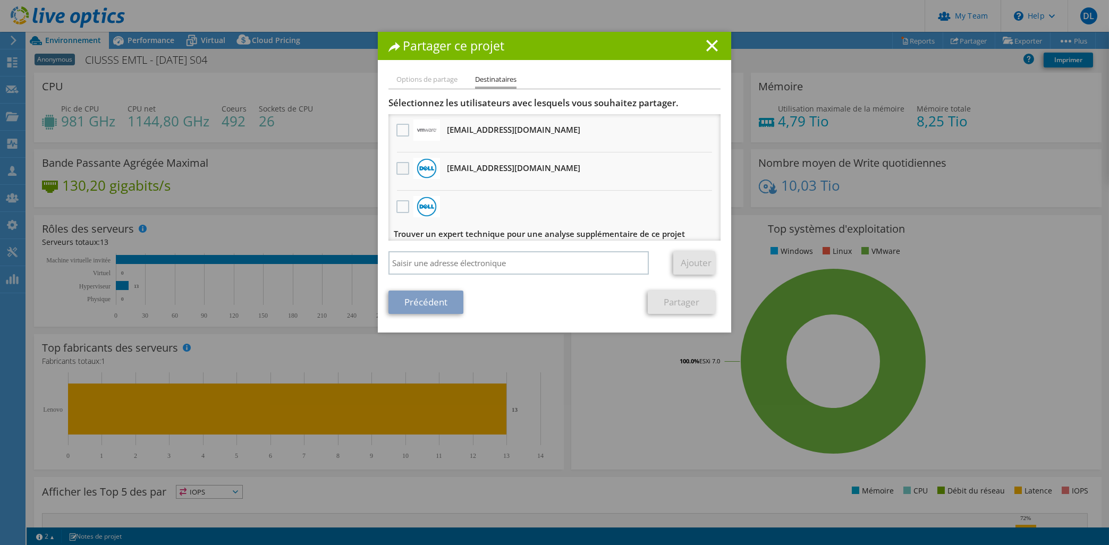
click at [402, 170] on label at bounding box center [404, 168] width 15 height 13
click at [0, 0] on input "checkbox" at bounding box center [0, 0] width 0 height 0
click at [691, 306] on link "Partager" at bounding box center [682, 302] width 68 height 23
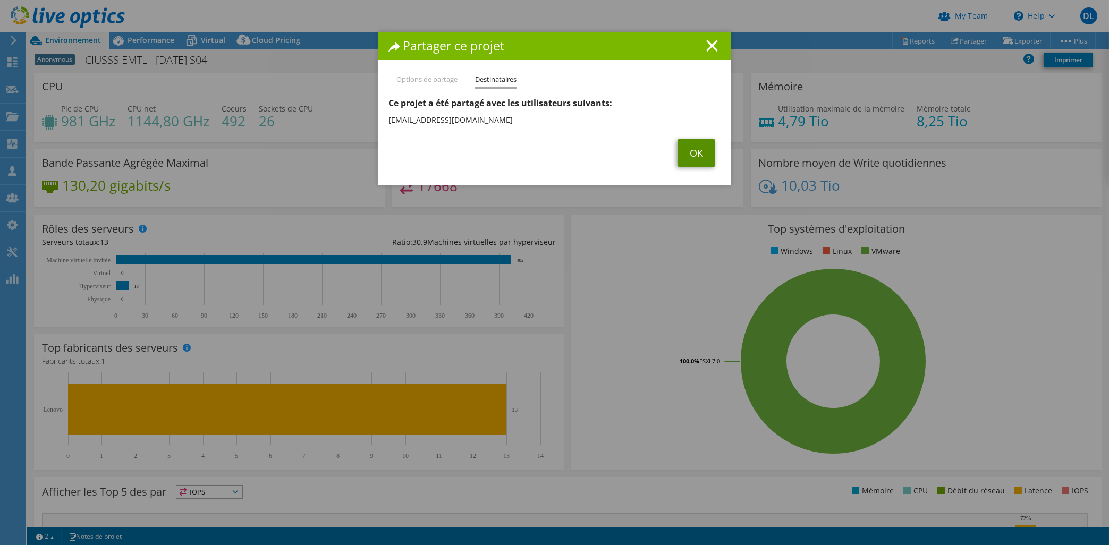
click at [691, 151] on link "OK" at bounding box center [697, 153] width 38 height 28
